Goal: Task Accomplishment & Management: Manage account settings

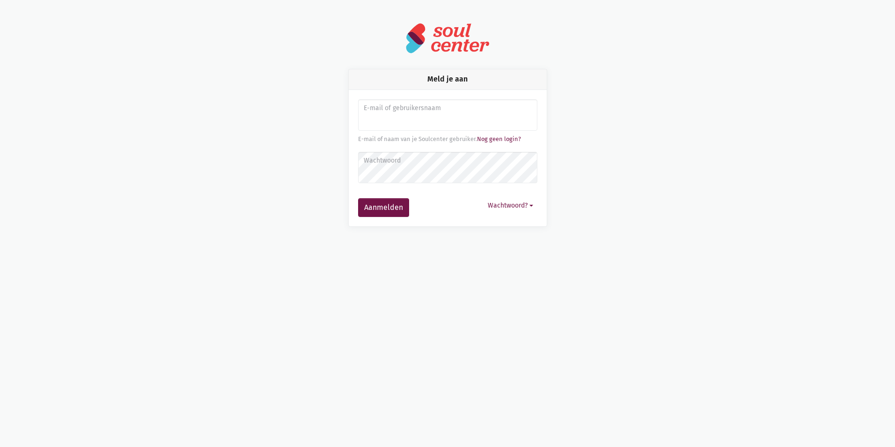
click at [409, 116] on input "Aanmelden" at bounding box center [447, 115] width 179 height 32
drag, startPoint x: 429, startPoint y: 122, endPoint x: 444, endPoint y: 113, distance: 17.2
click at [430, 121] on input "ergo.zl@groepsf.be" at bounding box center [447, 115] width 179 height 32
type input "e"
drag, startPoint x: 392, startPoint y: 114, endPoint x: 351, endPoint y: 124, distance: 42.8
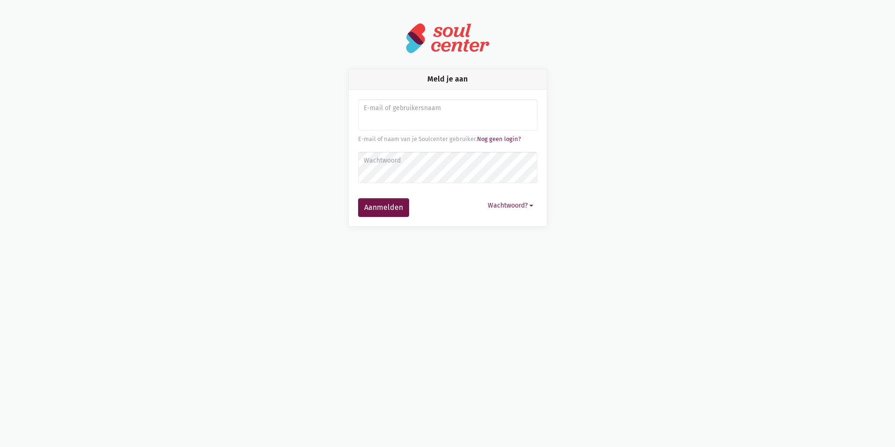
click at [351, 124] on div "E-mail of gebruikersnaam E-mail of naam van je Soulcenter gebruiker. Nog geen l…" at bounding box center [448, 158] width 198 height 136
click at [364, 120] on input "Aanmelden" at bounding box center [447, 115] width 179 height 32
type input "wendyvanruyskensvelde@hotmail.com"
click at [414, 165] on label "Wachtwoord" at bounding box center [447, 160] width 167 height 10
click at [358, 198] on button "Aanmelden" at bounding box center [383, 207] width 51 height 19
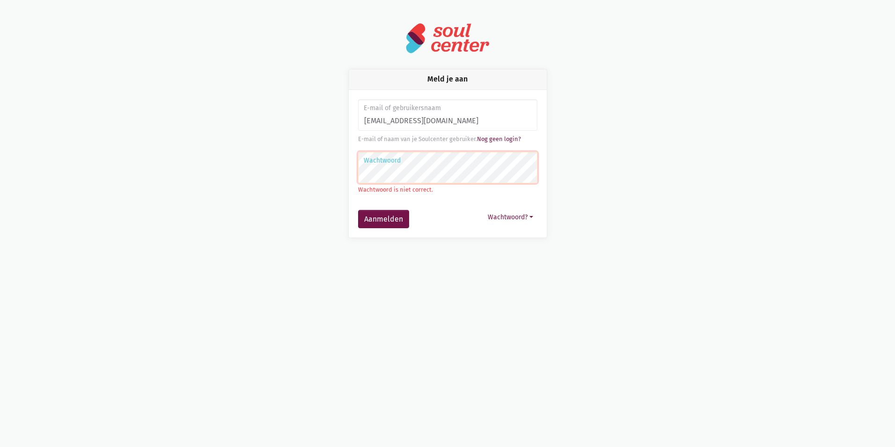
click at [358, 210] on button "Aanmelden" at bounding box center [383, 219] width 51 height 19
click at [410, 163] on label "Wachtwoord" at bounding box center [447, 160] width 167 height 10
